Goal: Information Seeking & Learning: Learn about a topic

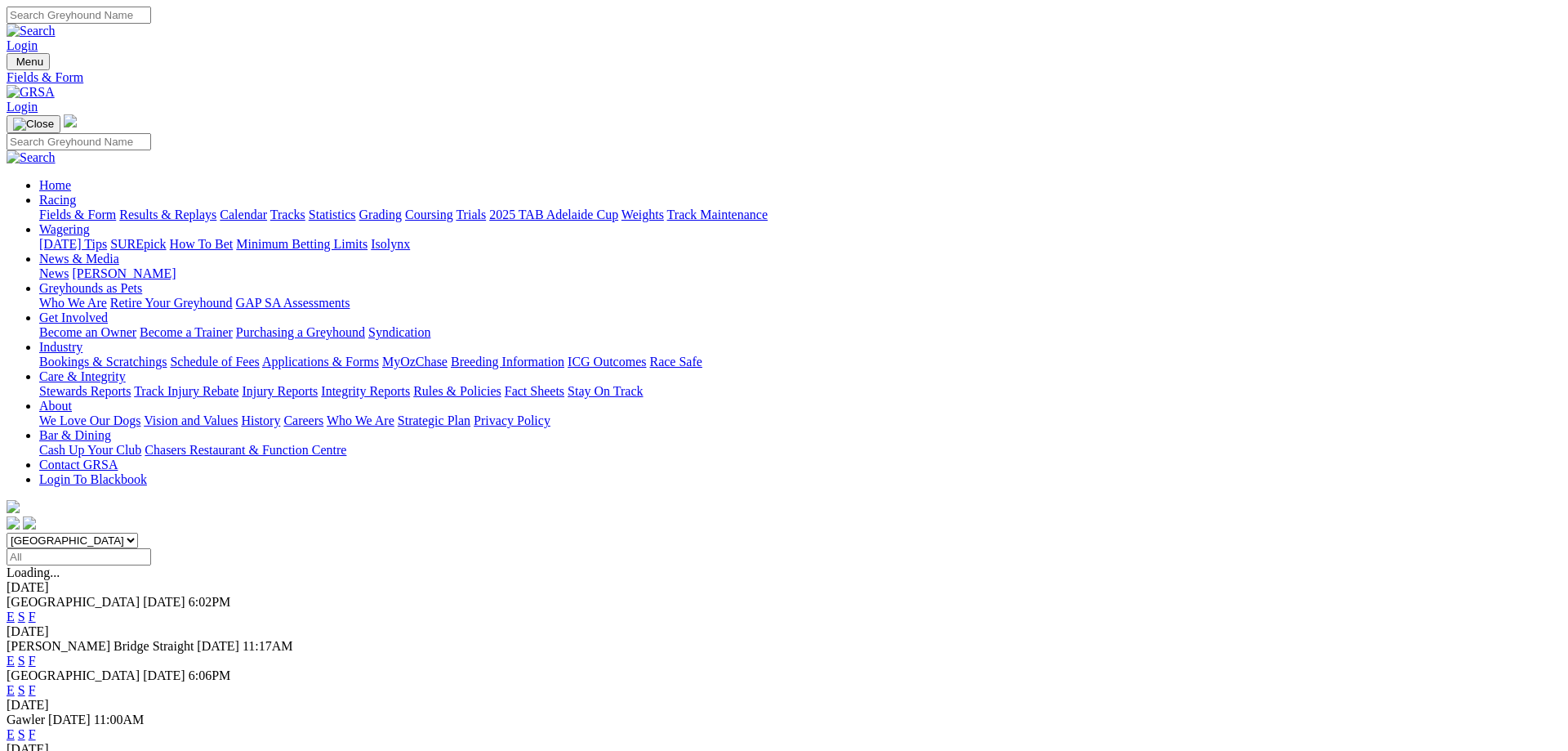
scroll to position [166, 0]
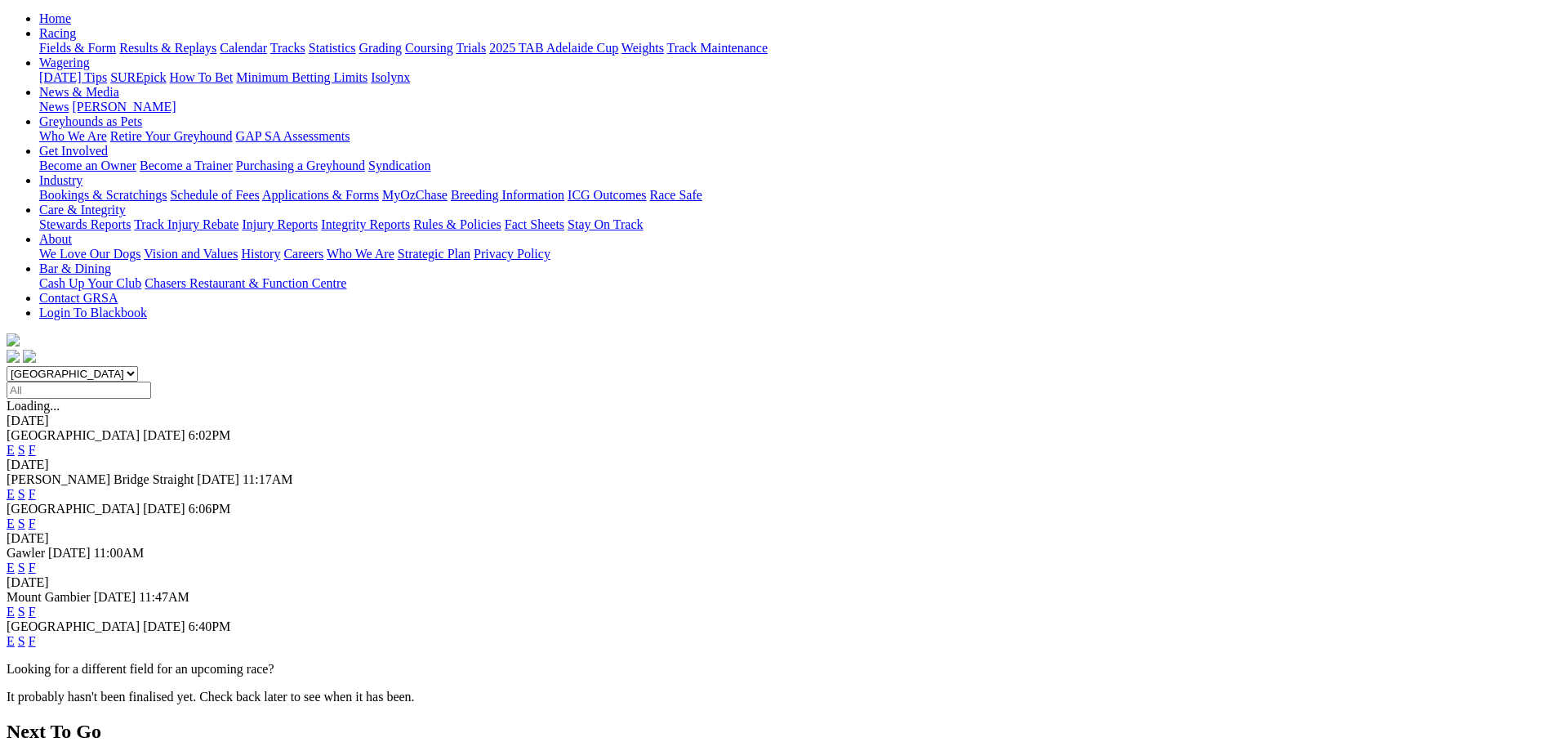
click at [36, 634] on link "F" at bounding box center [33, 640] width 7 height 14
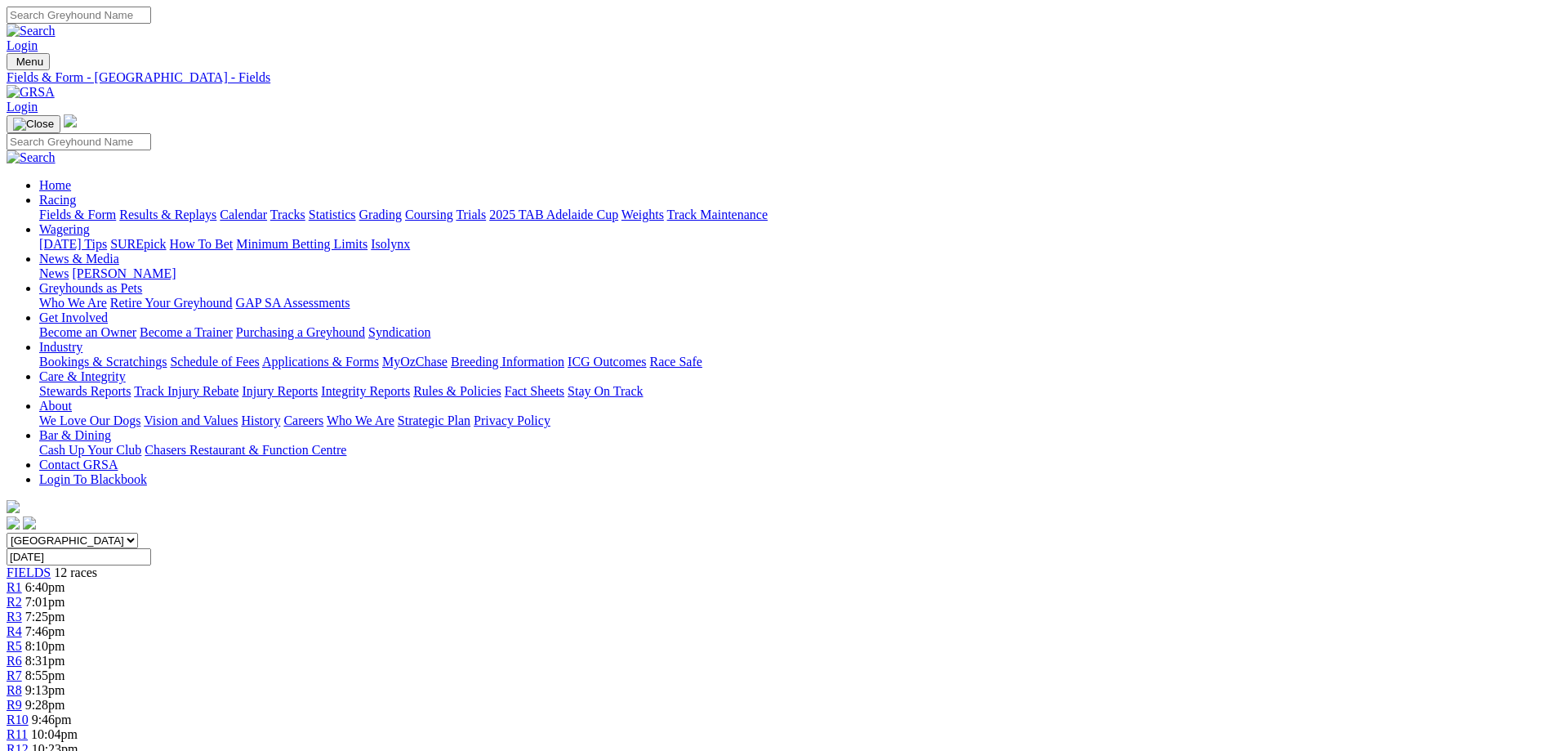
click at [22, 668] on link "R7" at bounding box center [14, 674] width 15 height 14
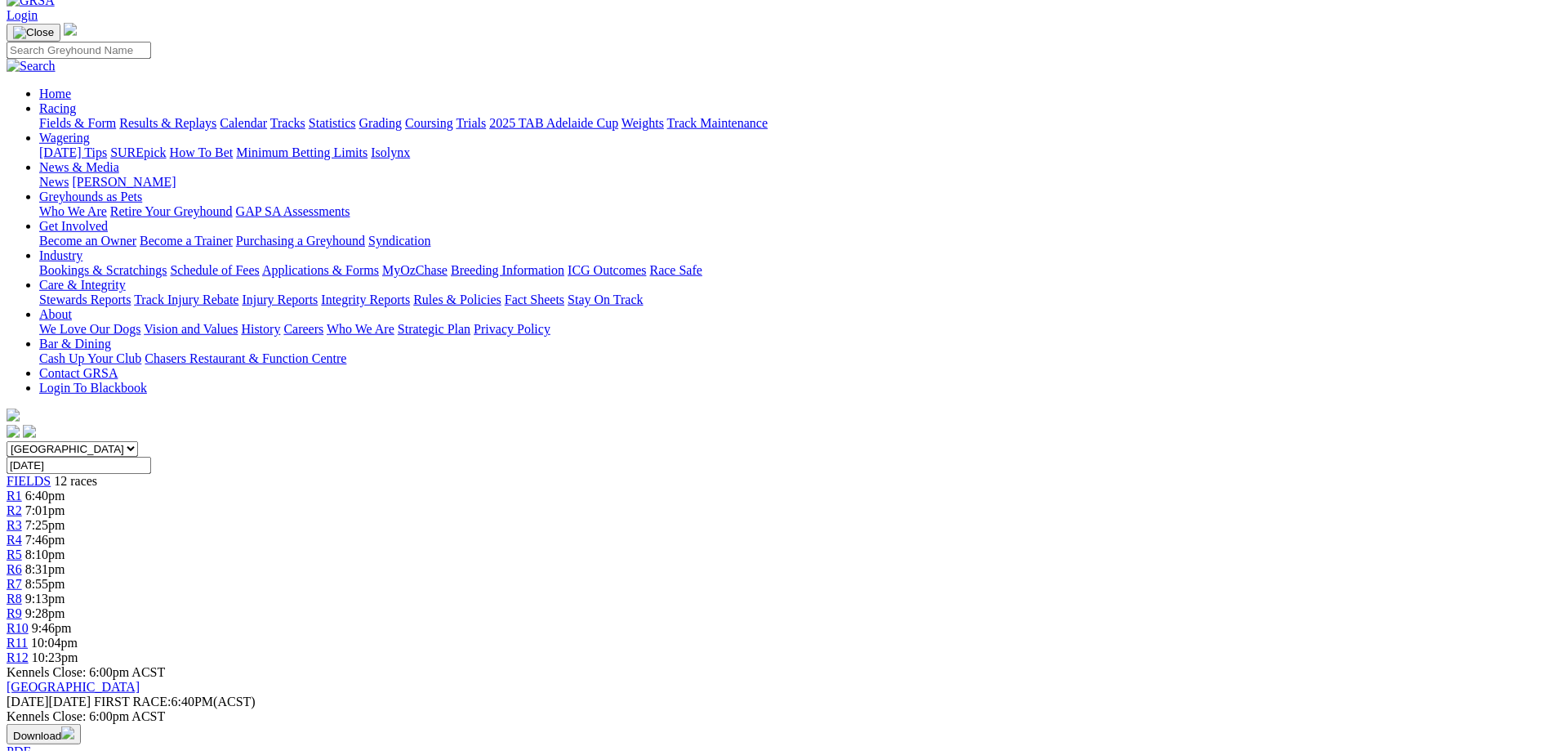
scroll to position [250, 0]
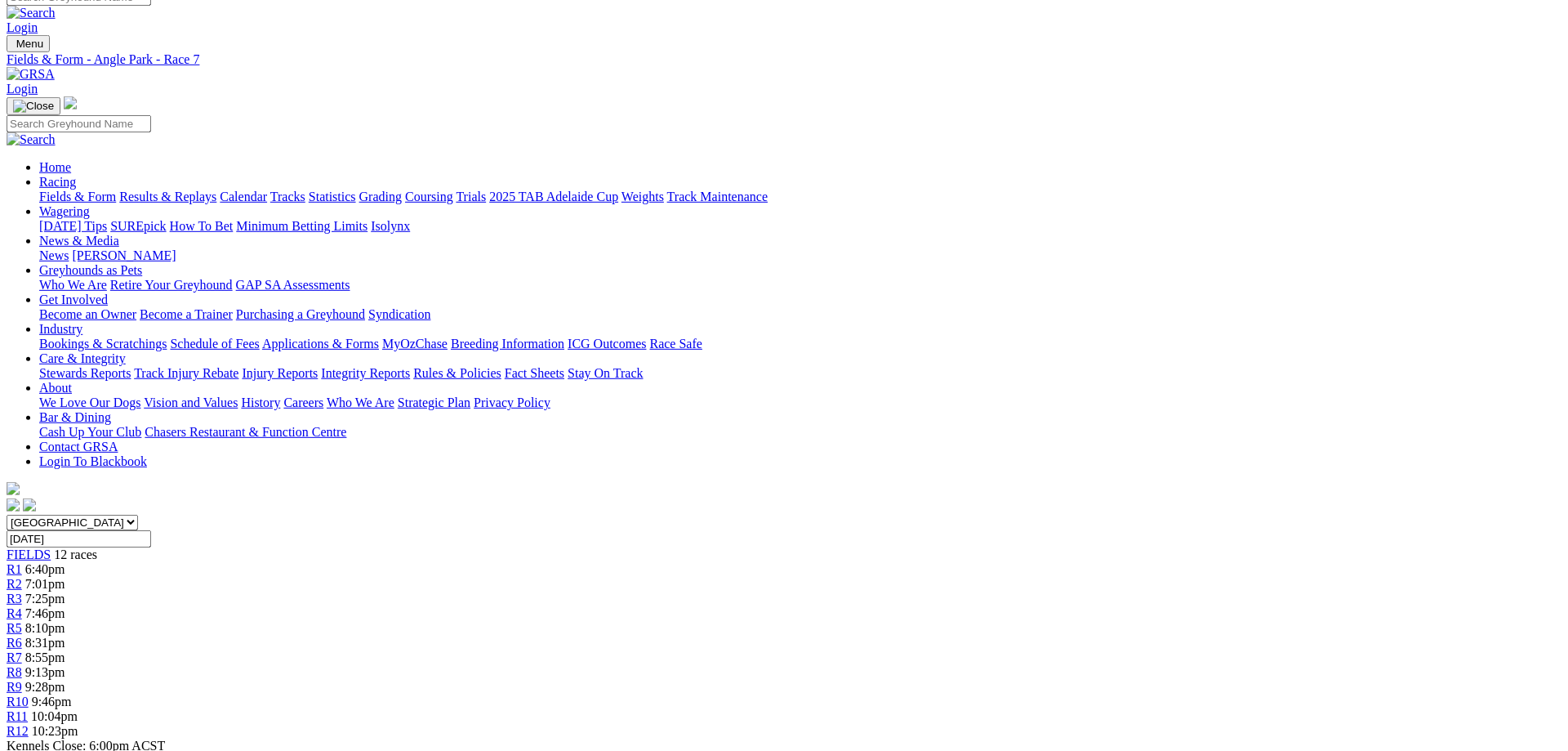
scroll to position [0, 0]
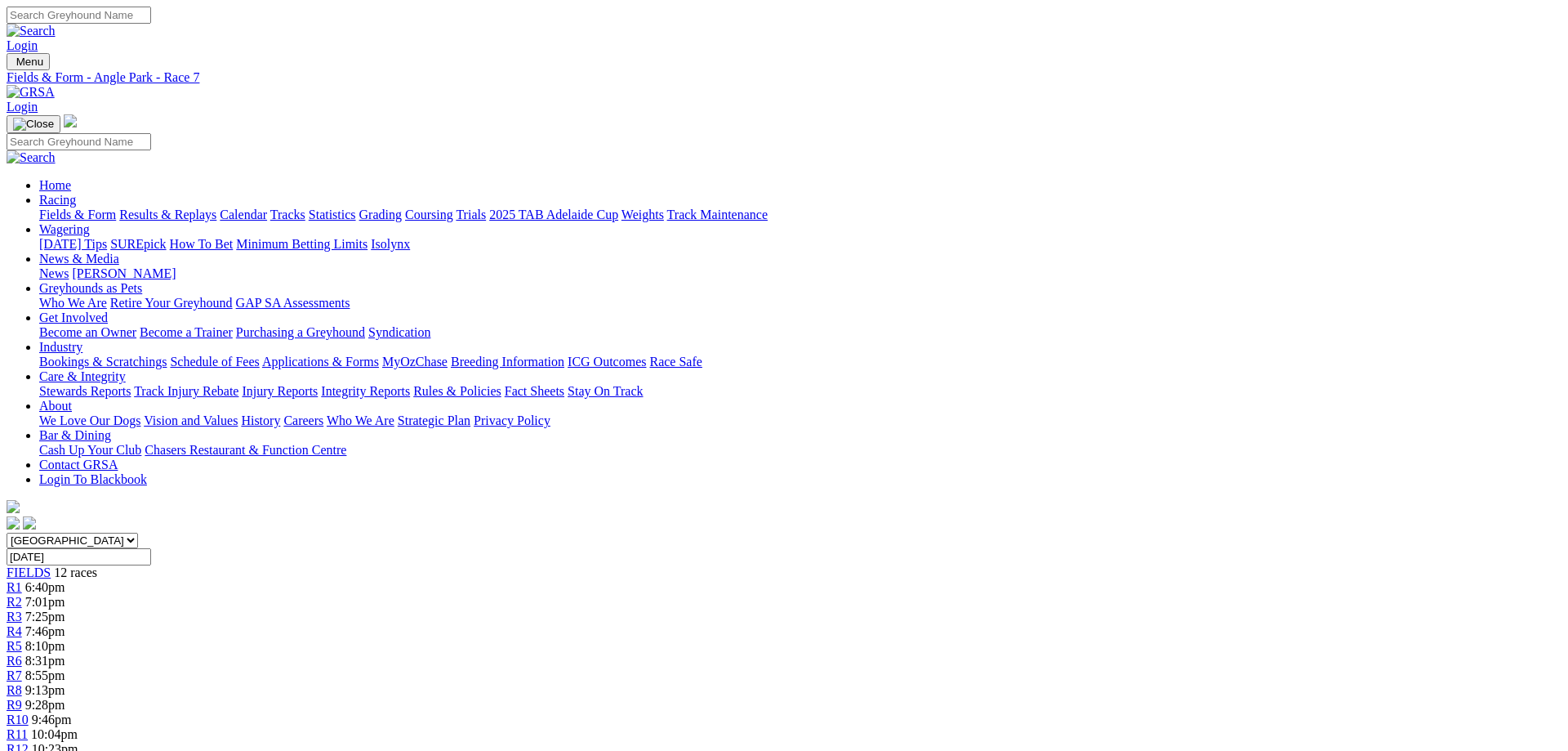
click at [116, 208] on link "Fields & Form" at bounding box center [77, 214] width 77 height 14
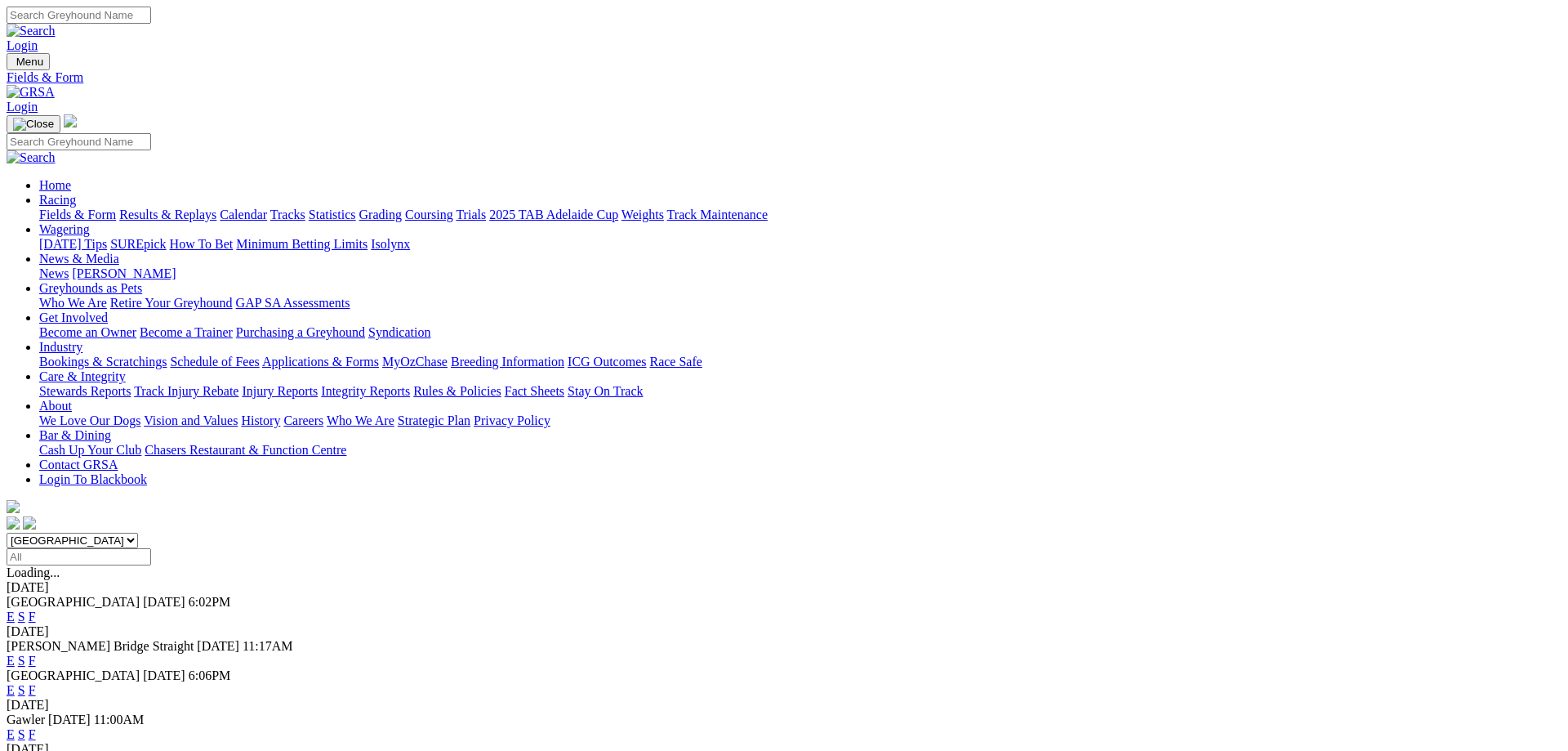
scroll to position [83, 0]
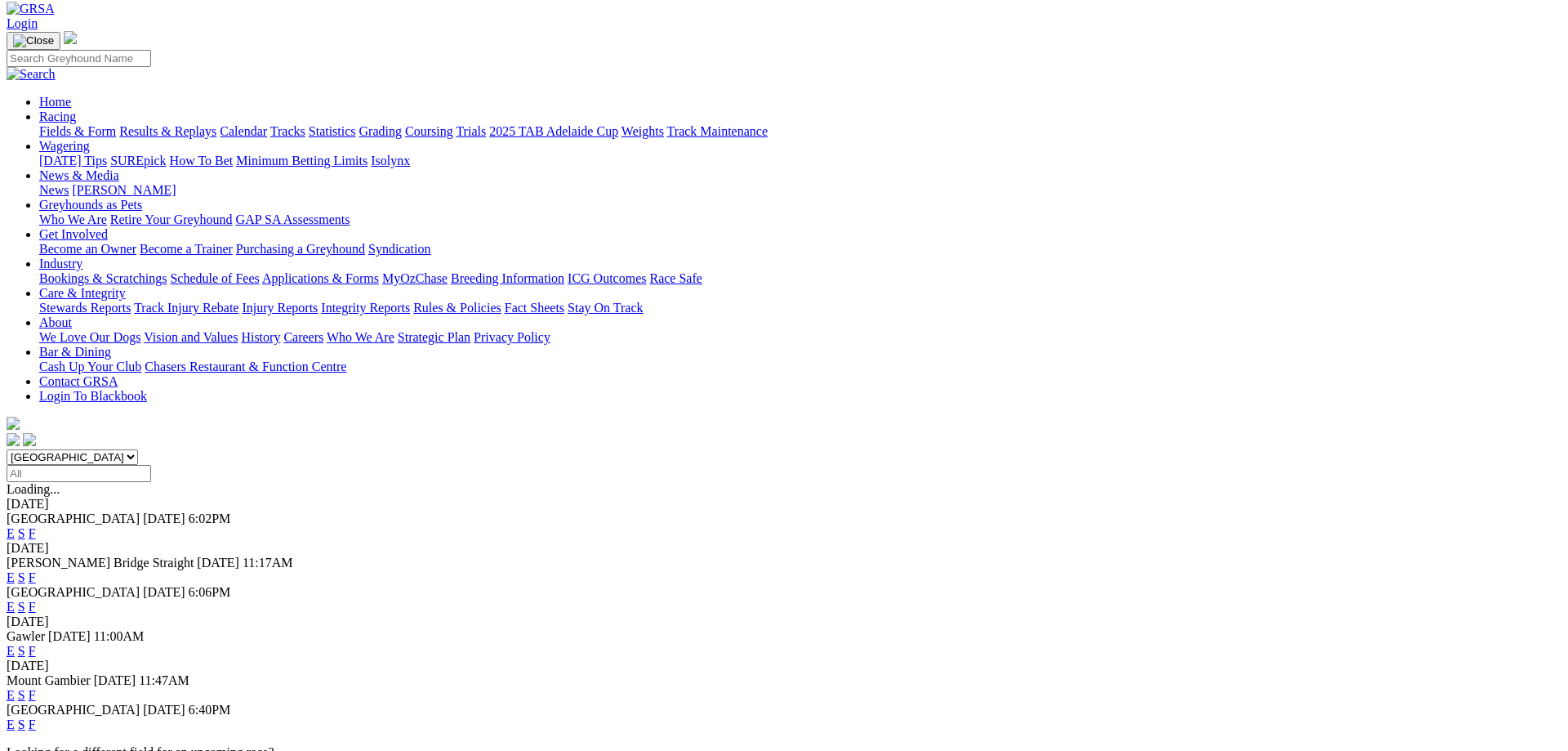
click at [36, 599] on link "F" at bounding box center [33, 605] width 7 height 14
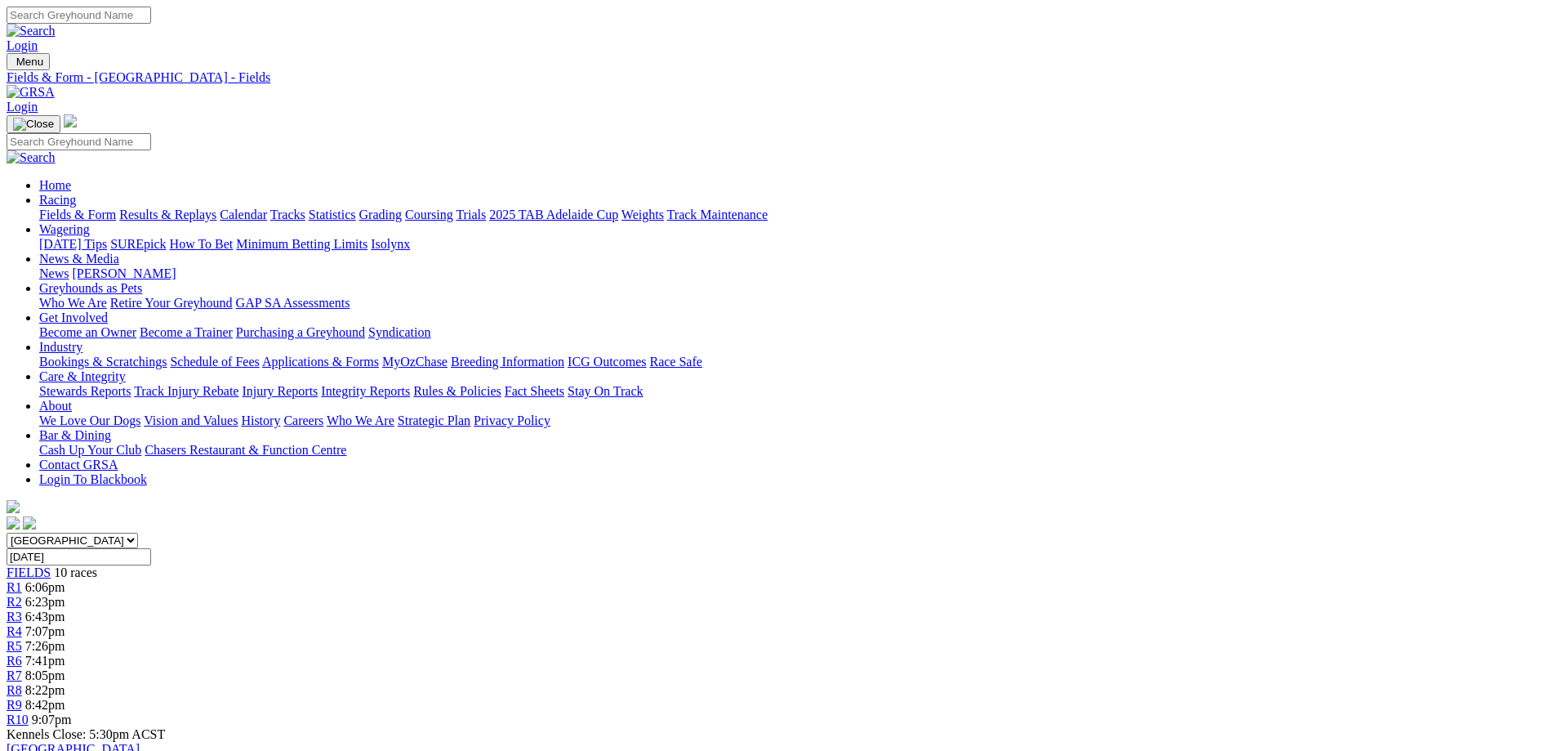
click at [22, 653] on link "R6" at bounding box center [14, 660] width 15 height 14
click at [116, 208] on link "Fields & Form" at bounding box center [77, 214] width 77 height 14
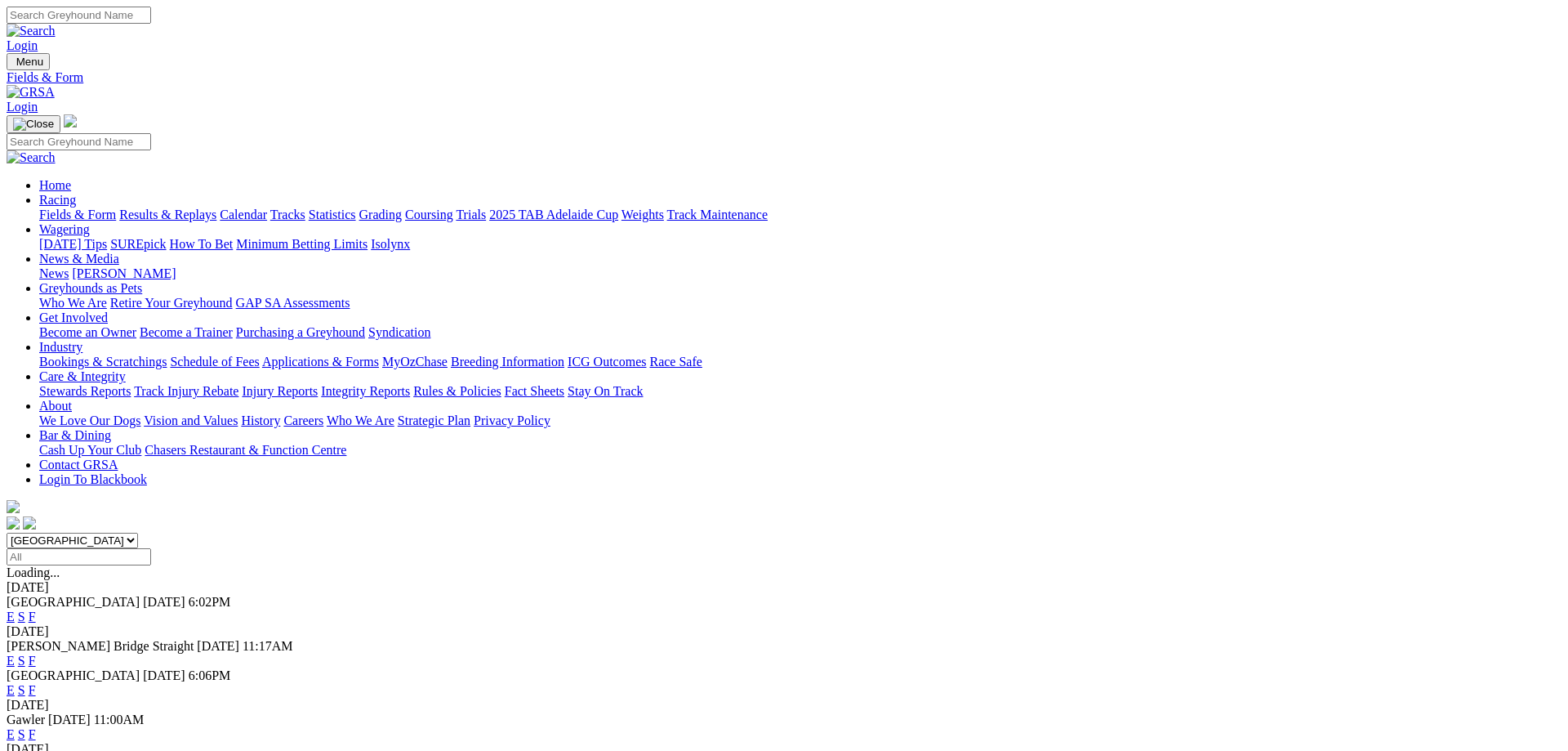
click at [36, 727] on link "F" at bounding box center [33, 733] width 7 height 14
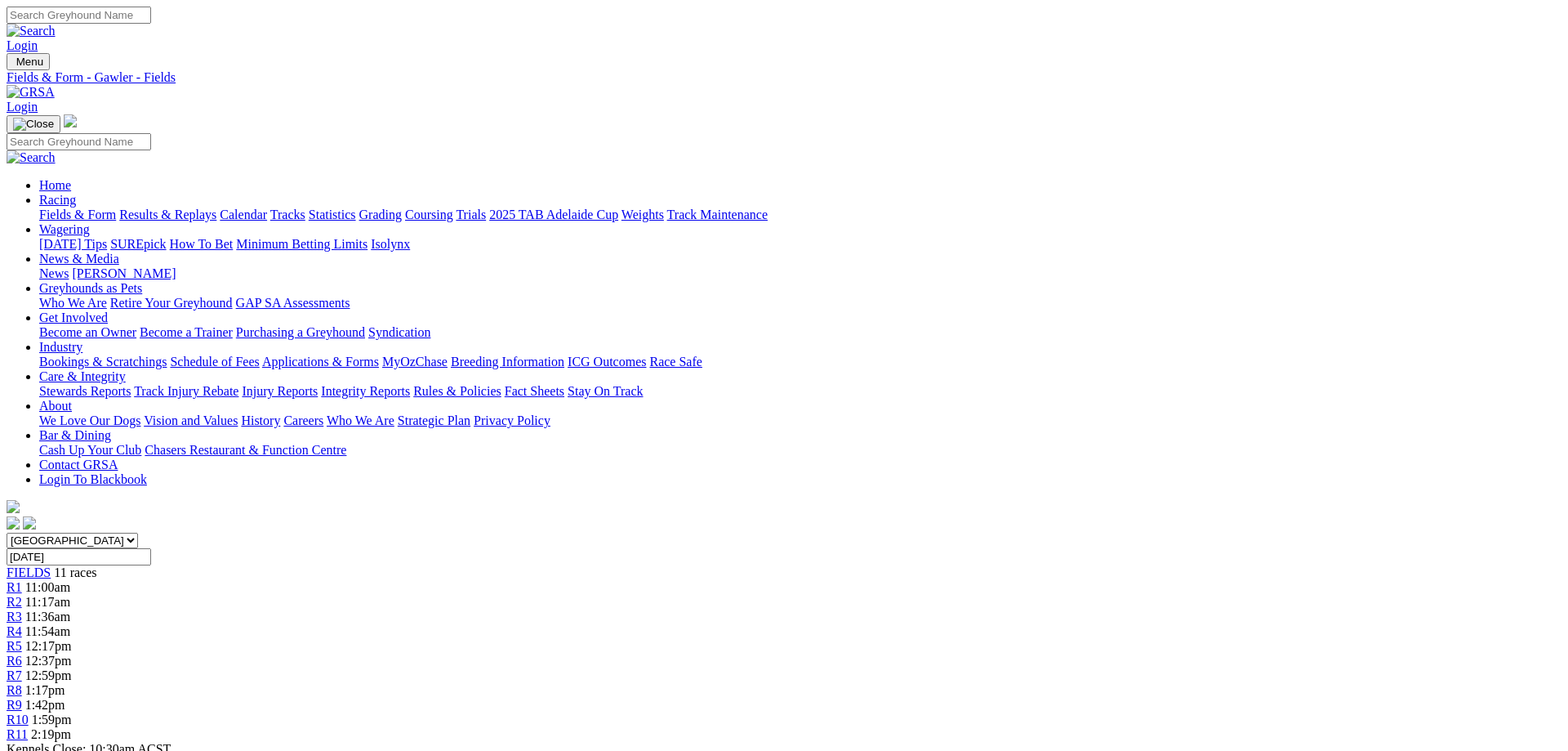
click at [116, 208] on link "Fields & Form" at bounding box center [77, 214] width 77 height 14
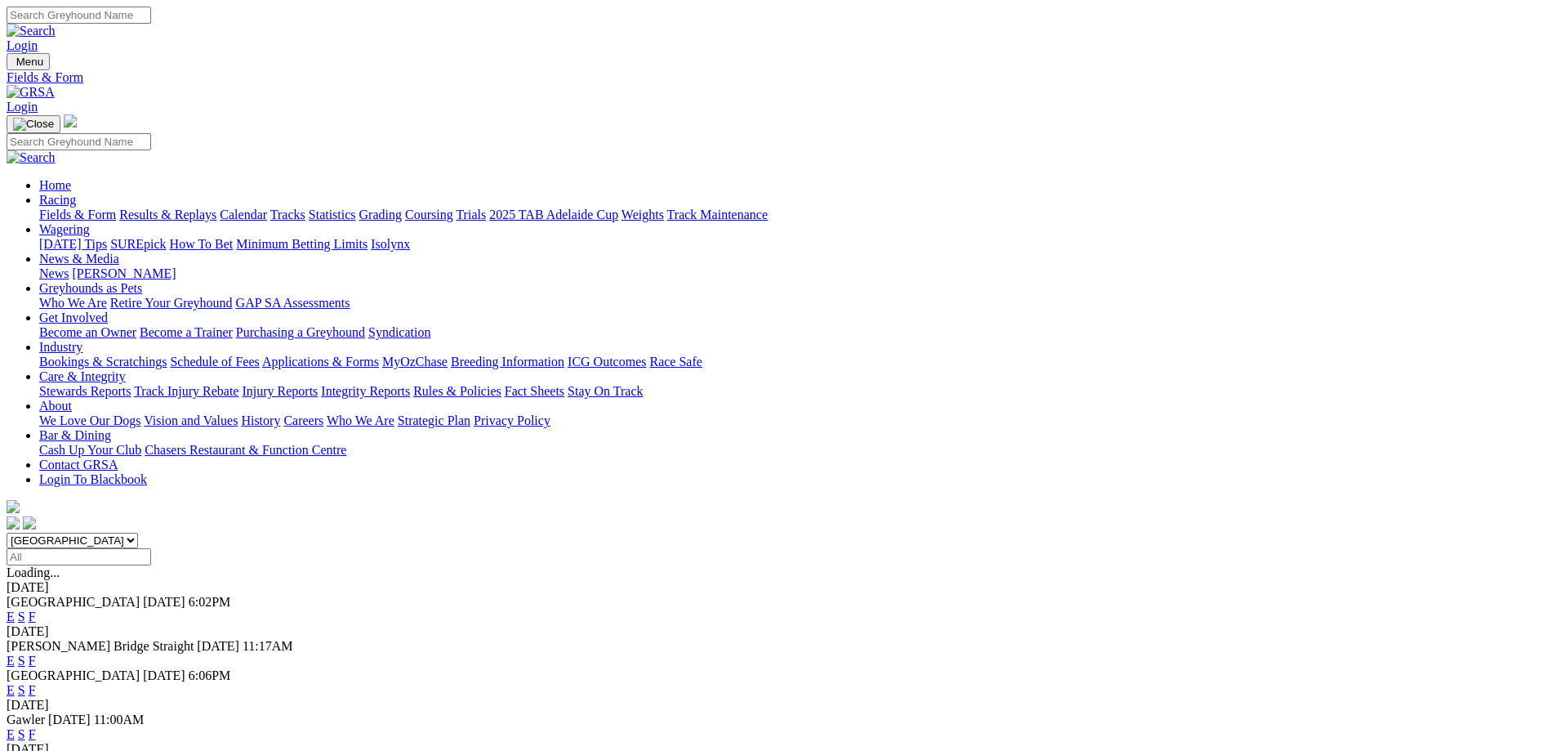
click at [36, 609] on link "F" at bounding box center [33, 615] width 7 height 14
